Goal: Obtain resource: Obtain resource

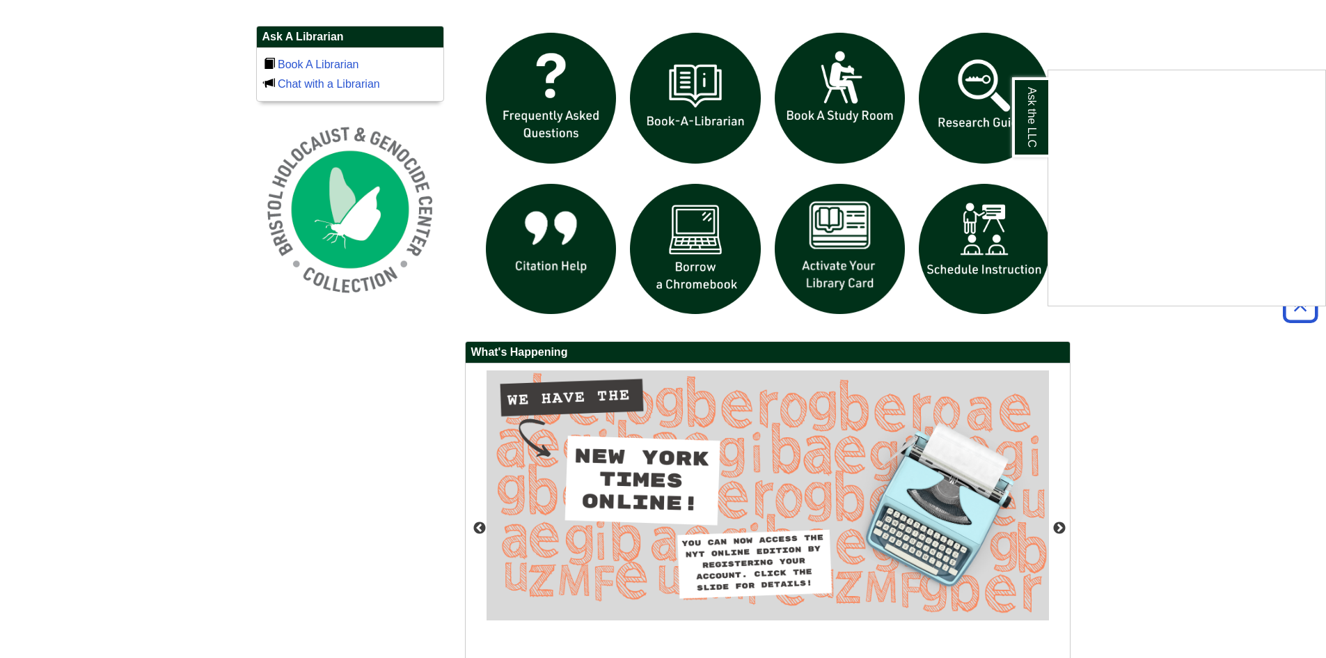
scroll to position [974, 0]
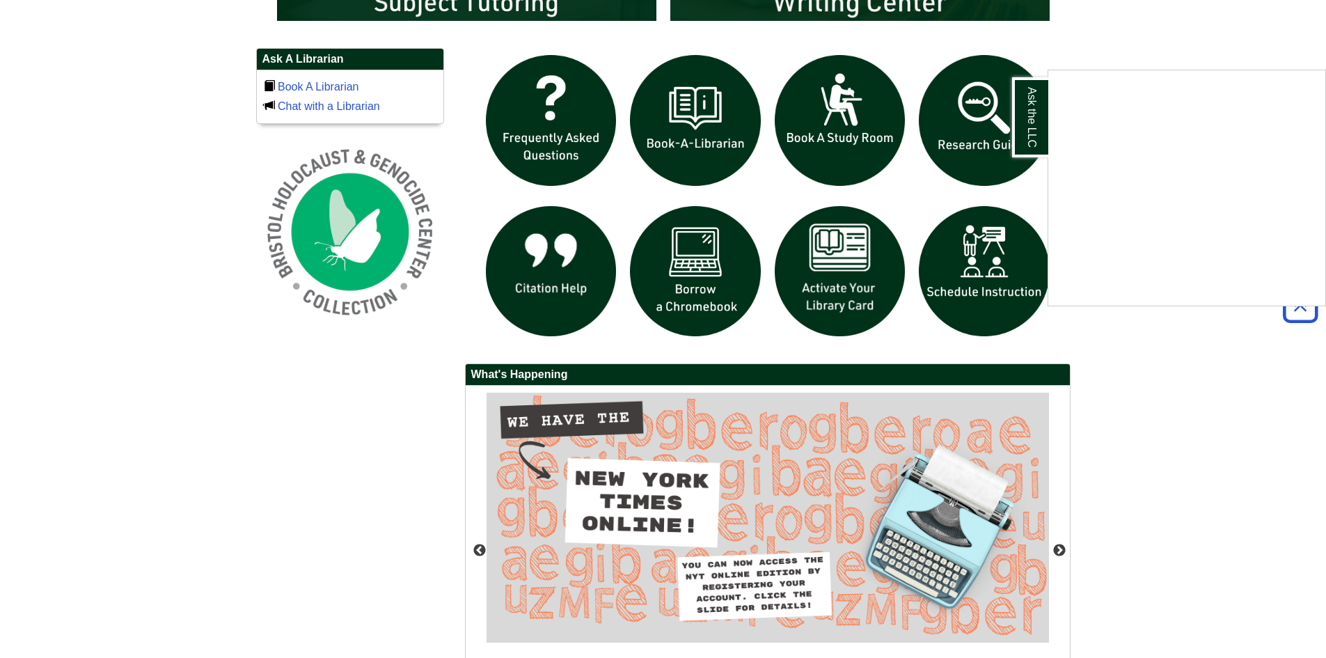
click at [840, 263] on div "Ask the LLC" at bounding box center [663, 329] width 1326 height 658
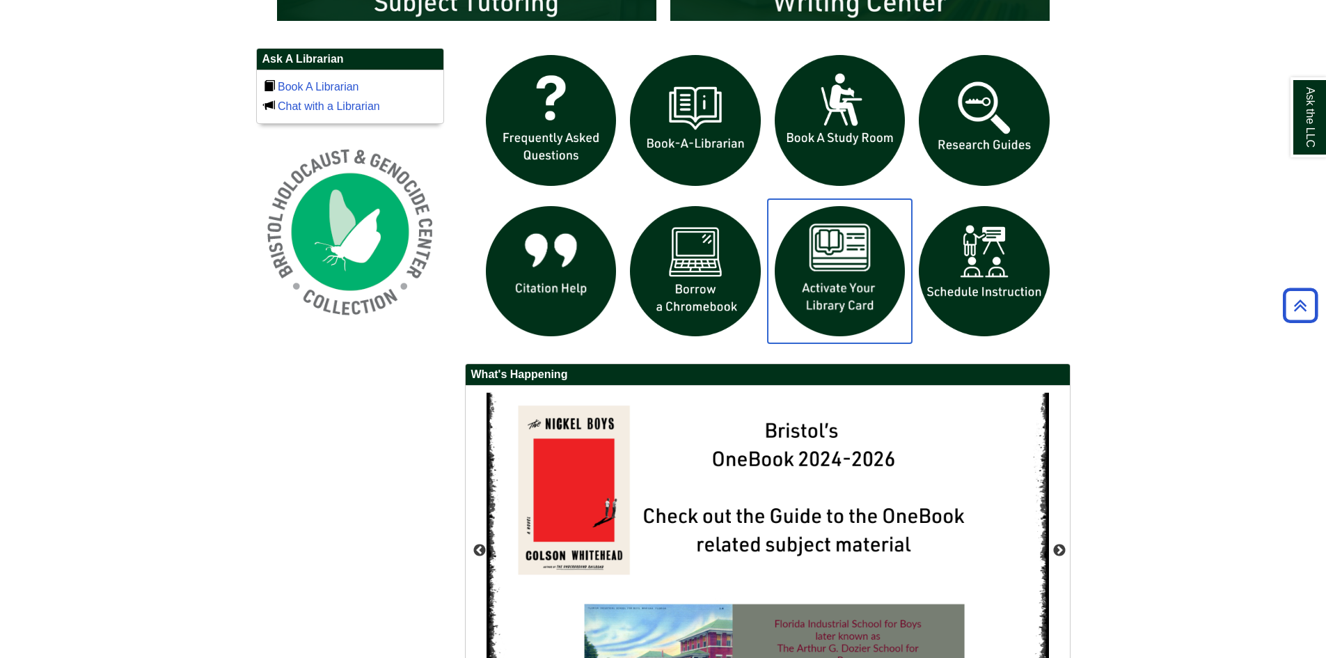
click at [840, 263] on img "slideshow" at bounding box center [840, 271] width 145 height 145
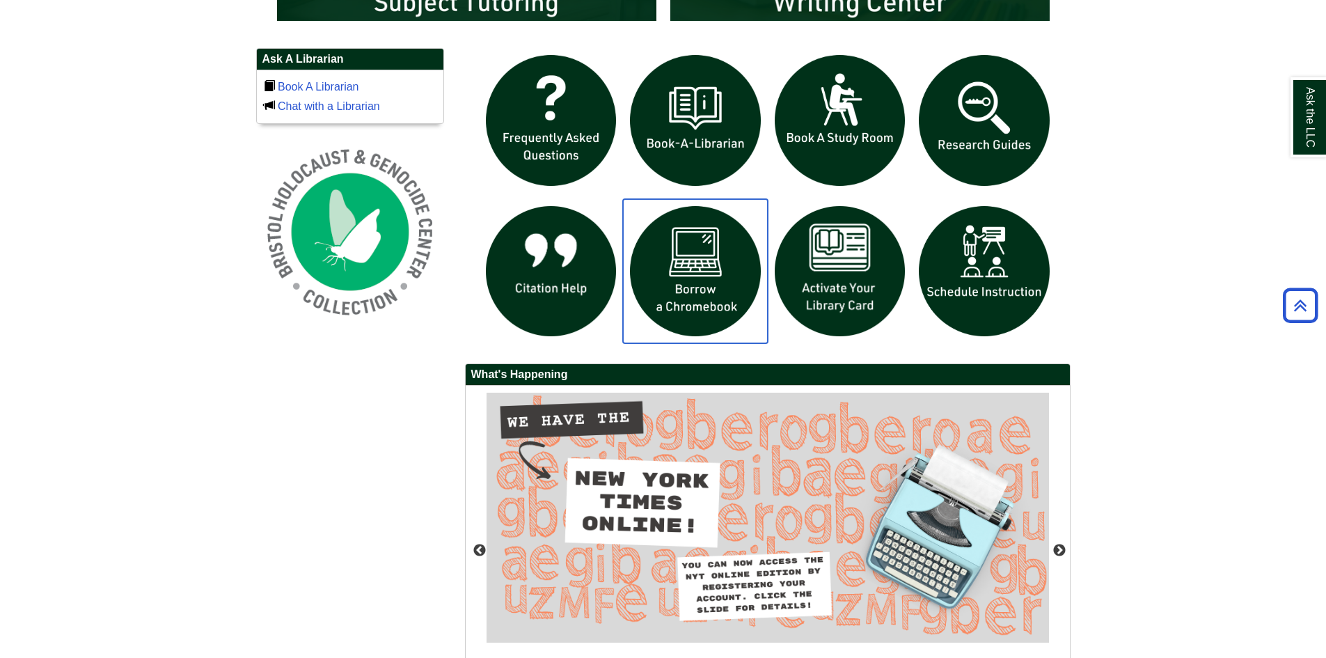
click at [695, 274] on img "slideshow" at bounding box center [695, 271] width 145 height 145
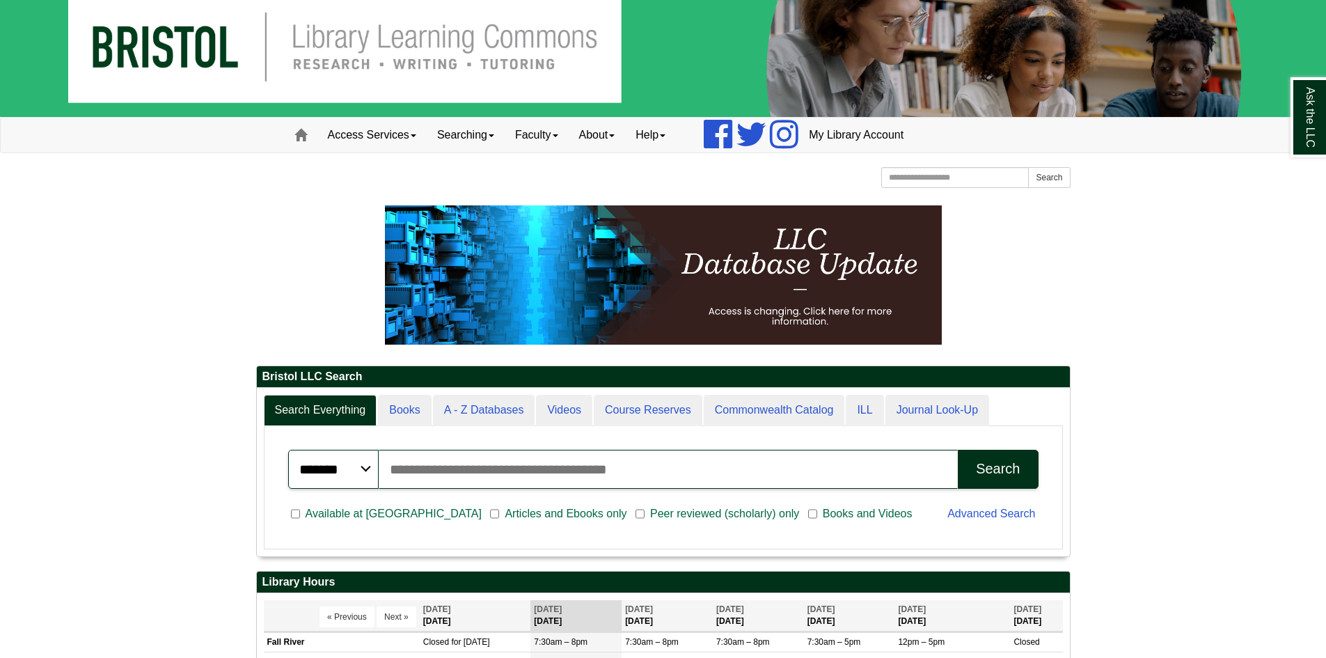
scroll to position [0, 0]
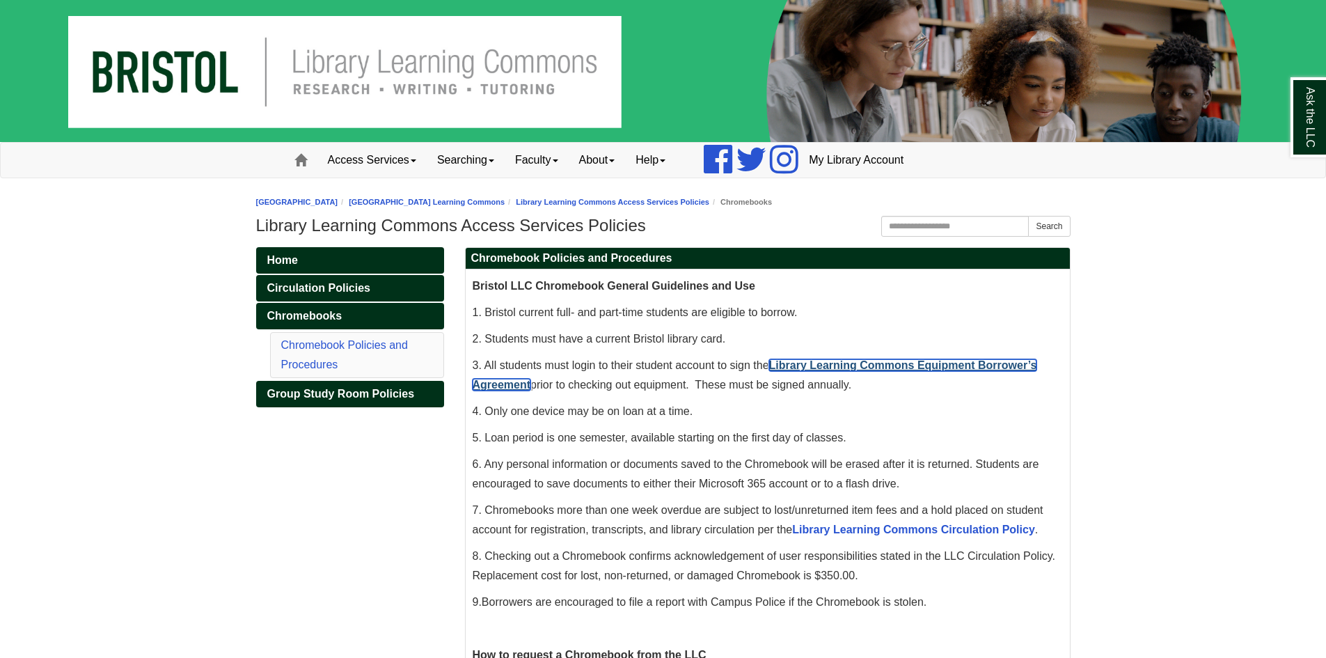
click at [912, 365] on link "Library Learning Commons Equipment Borrower’s Agreement" at bounding box center [755, 374] width 564 height 31
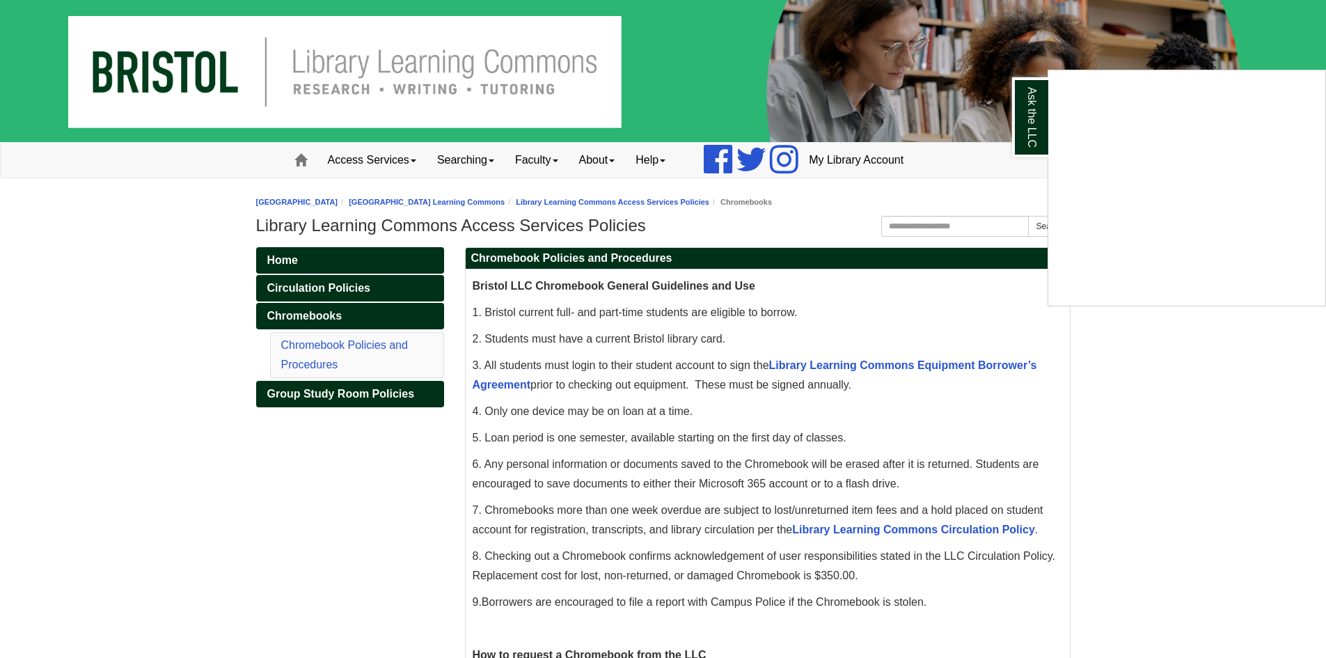
click at [413, 159] on div "Ask the LLC" at bounding box center [663, 329] width 1326 height 658
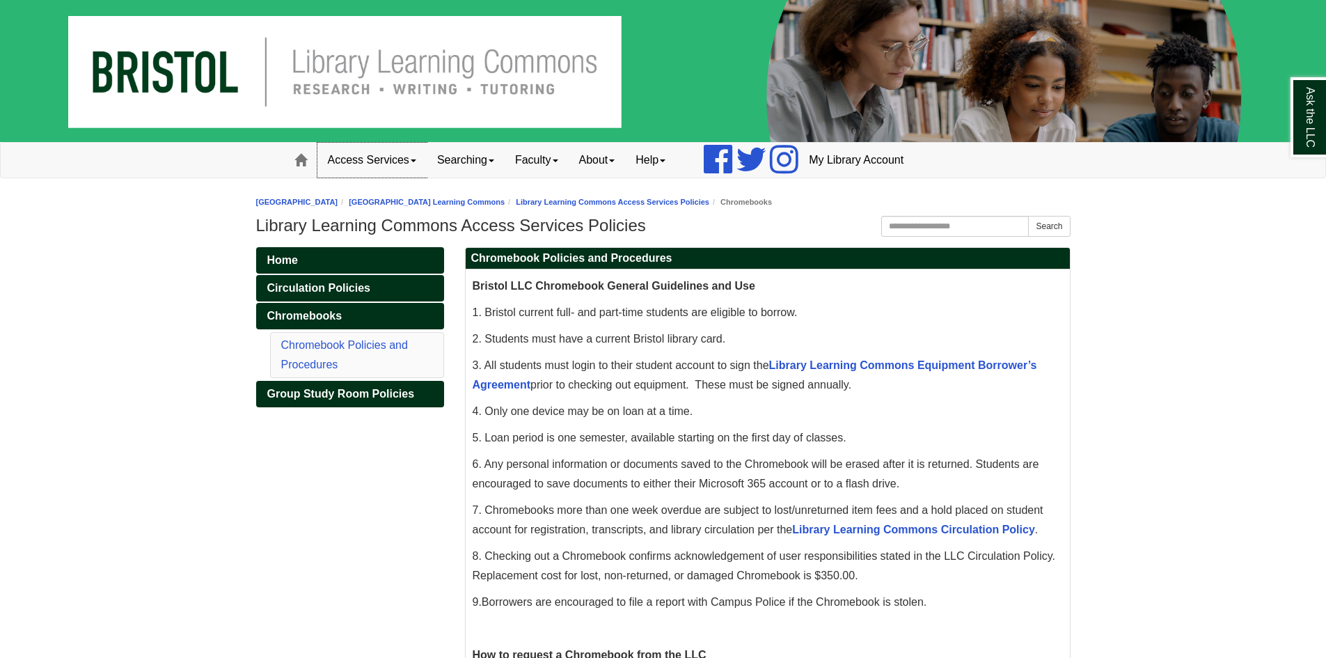
click at [416, 159] on span at bounding box center [414, 160] width 6 height 3
click at [501, 158] on link "Searching" at bounding box center [466, 160] width 78 height 35
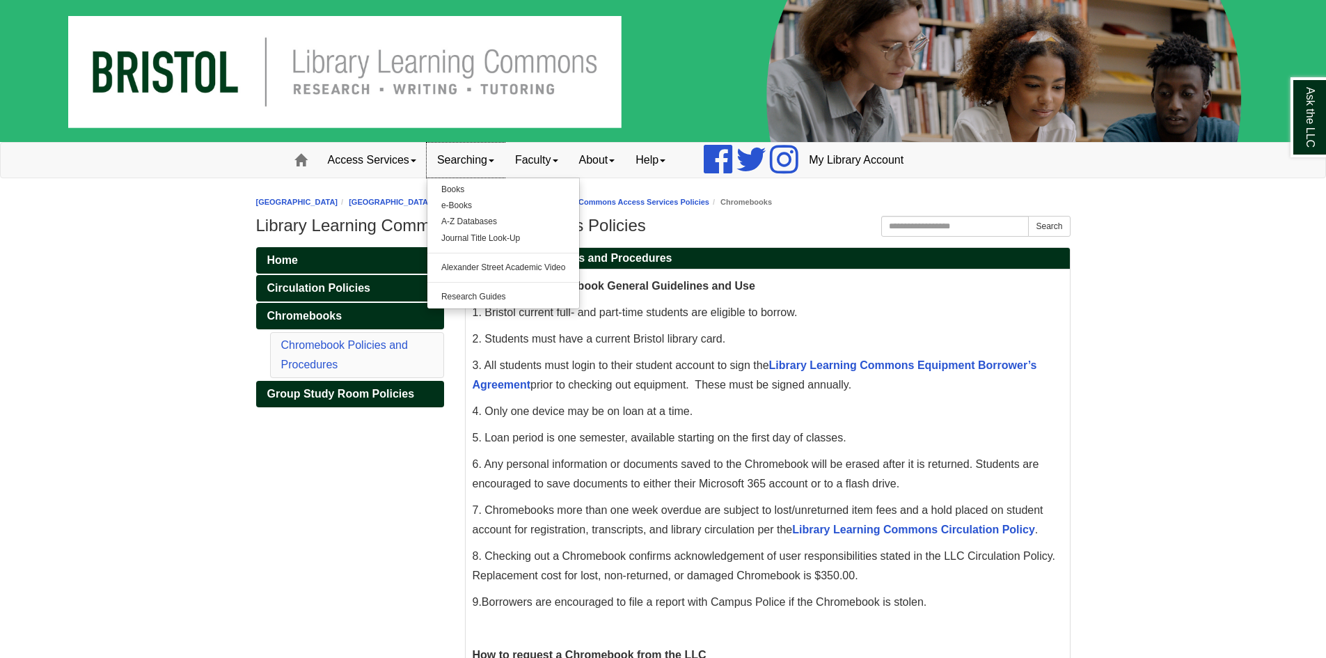
click at [501, 158] on link "Searching" at bounding box center [466, 160] width 78 height 35
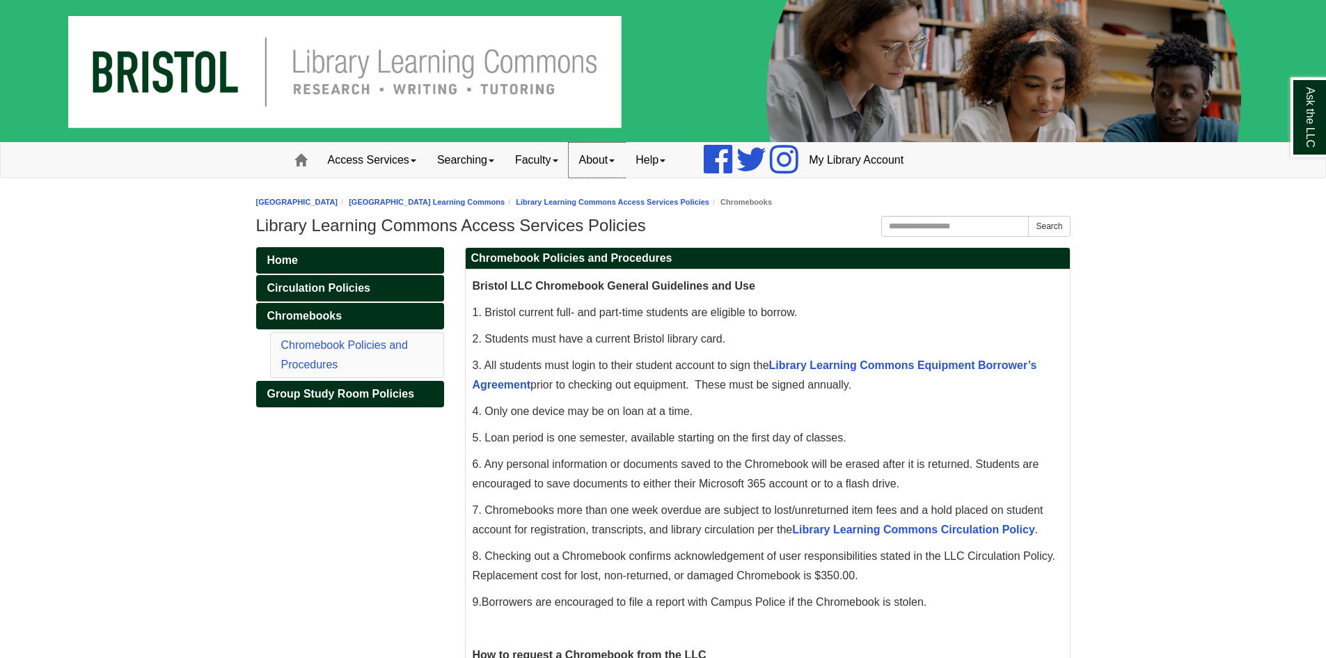
click at [615, 159] on span at bounding box center [612, 160] width 6 height 3
click at [296, 164] on span at bounding box center [300, 160] width 13 height 13
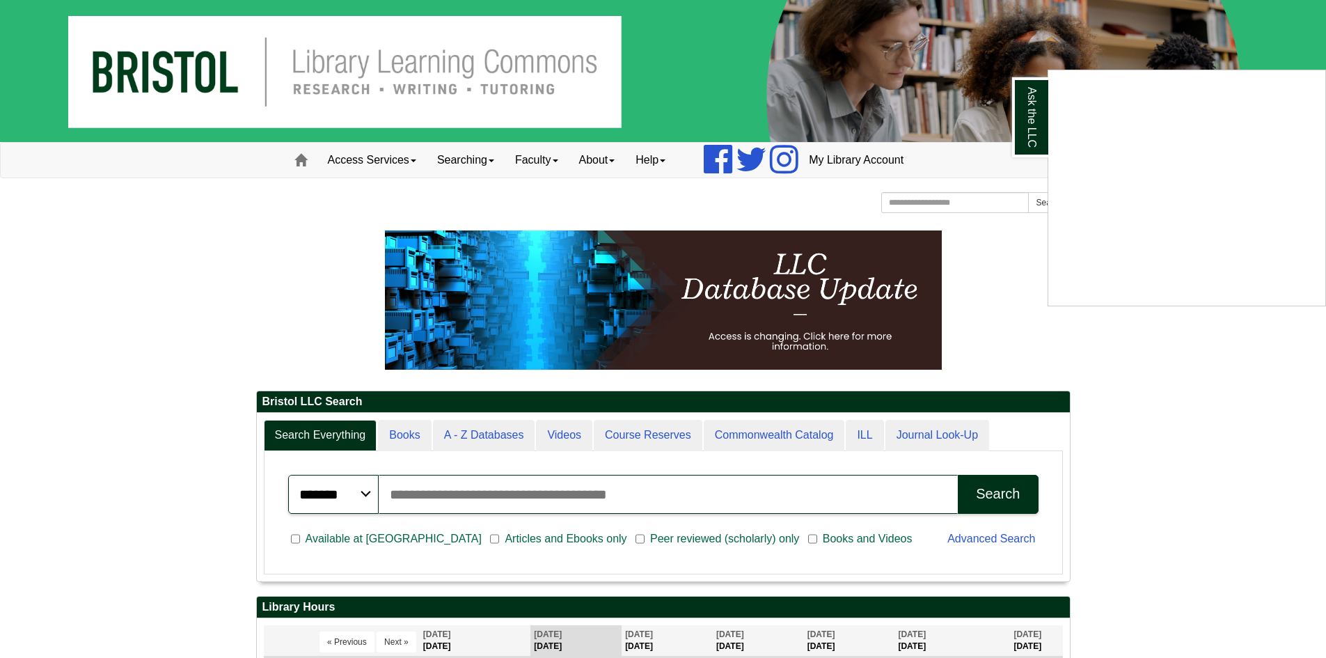
click at [1243, 343] on div "Ask the LLC" at bounding box center [663, 329] width 1326 height 658
